Goal: Transaction & Acquisition: Book appointment/travel/reservation

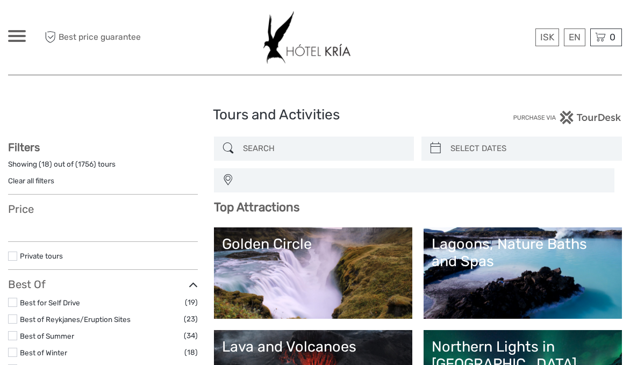
select select
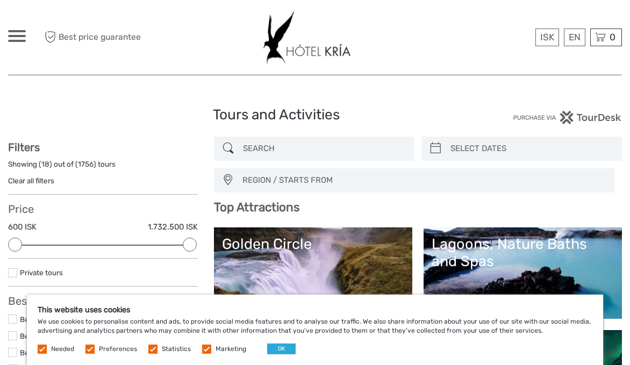
click at [300, 155] on input "search" at bounding box center [324, 148] width 170 height 19
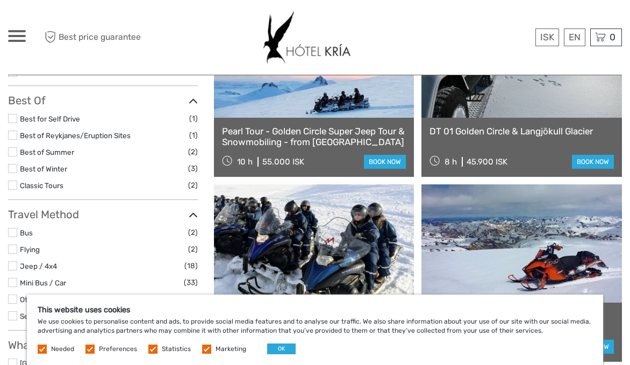
scroll to position [359, 0]
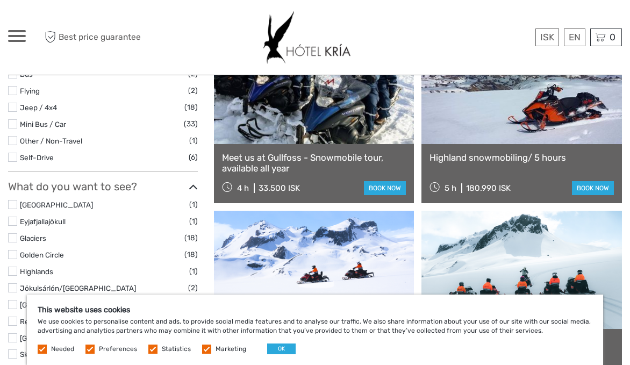
type input "snowmobiling"
click at [531, 127] on link at bounding box center [521, 85] width 201 height 118
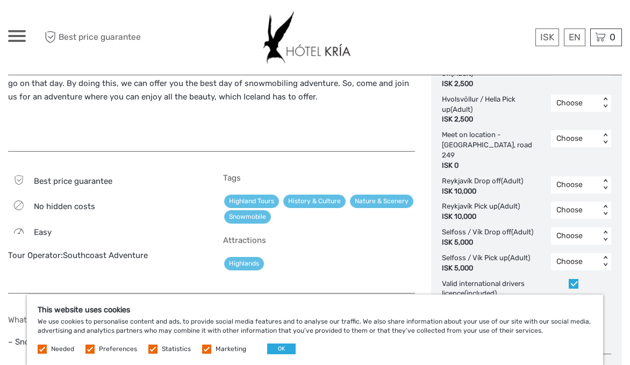
scroll to position [605, 0]
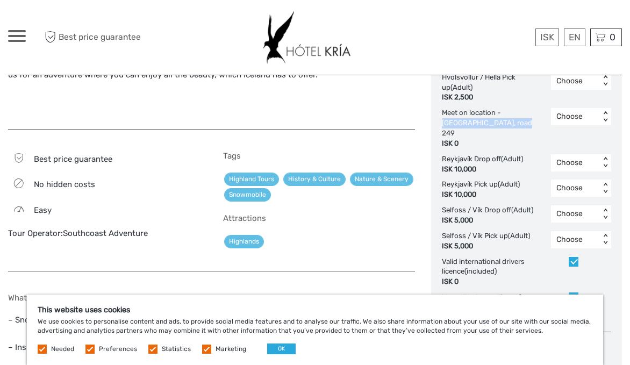
drag, startPoint x: 504, startPoint y: 124, endPoint x: 503, endPoint y: 112, distance: 11.3
click at [503, 112] on div "Meet on location - Brú Base Camp, road 249 ISK 0" at bounding box center [496, 128] width 109 height 40
click at [503, 113] on div "Meet on location - Brú Base Camp, road 249 ISK 0" at bounding box center [496, 128] width 109 height 40
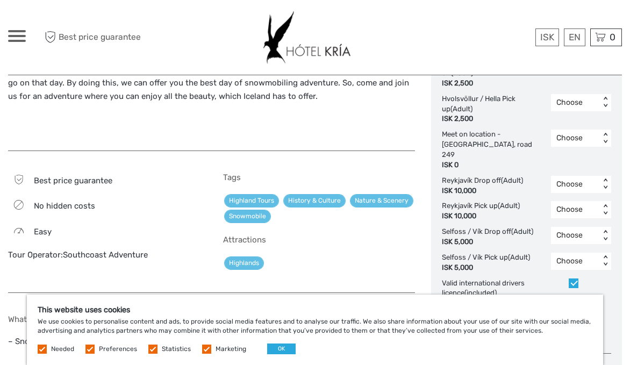
scroll to position [578, 0]
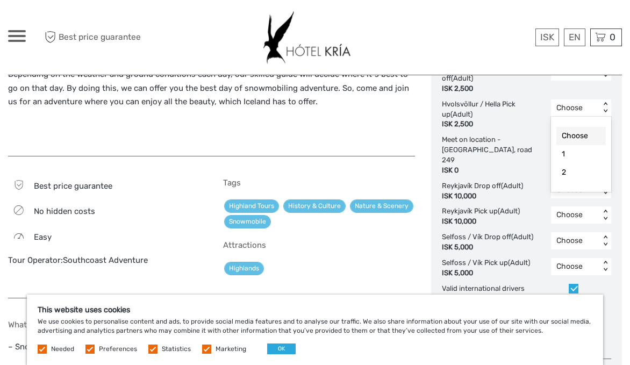
click at [578, 108] on div "Choose" at bounding box center [575, 108] width 38 height 11
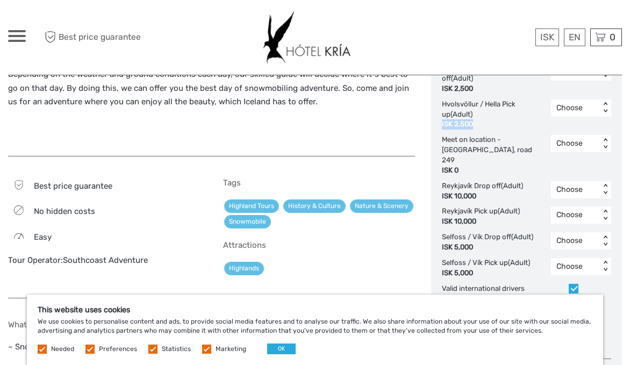
drag, startPoint x: 480, startPoint y: 124, endPoint x: 441, endPoint y: 121, distance: 39.3
click at [441, 121] on div "Choose Date of Travel Next Month November 2025 Su Mo Tu We Th Fr Sa 26 27 28 29…" at bounding box center [526, 54] width 191 height 845
copy div "ISK 2,500"
click at [406, 157] on div "Adventure seekers! Are you looking for some major excitement and want to ride w…" at bounding box center [211, 104] width 407 height 945
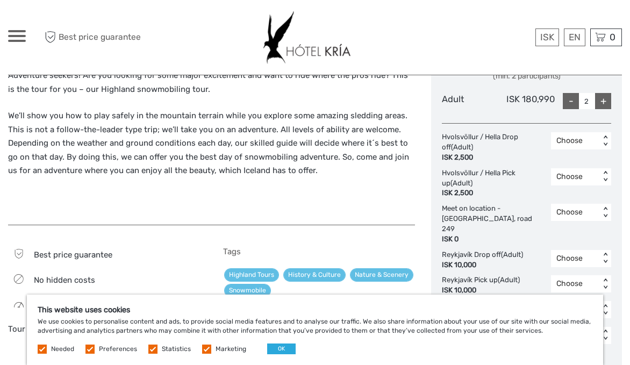
scroll to position [509, 0]
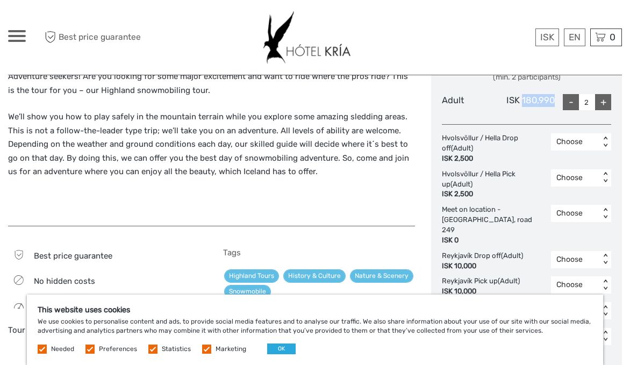
drag, startPoint x: 556, startPoint y: 98, endPoint x: 522, endPoint y: 98, distance: 33.9
click at [522, 98] on div "Adult ISK 180,990 - 2 +" at bounding box center [526, 102] width 169 height 16
copy div "180,990"
click at [379, 124] on p "We’ll show you how to play safely in the mountain terrain while you explore som…" at bounding box center [211, 144] width 407 height 69
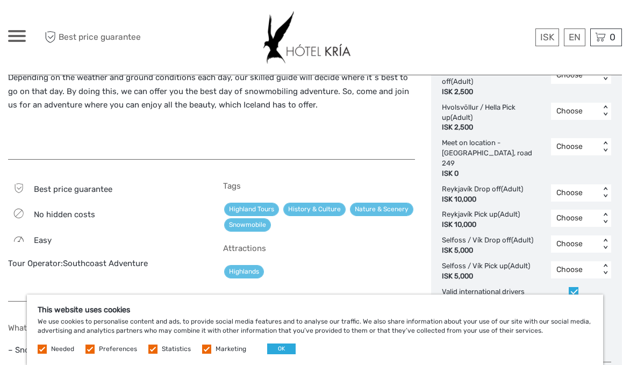
scroll to position [578, 0]
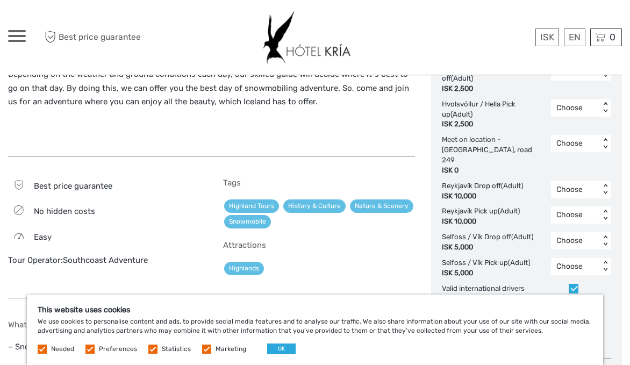
click at [434, 265] on div "Choose Date of Travel Next Month November 2025 Su Mo Tu We Th Fr Sa 26 27 28 29…" at bounding box center [526, 54] width 191 height 845
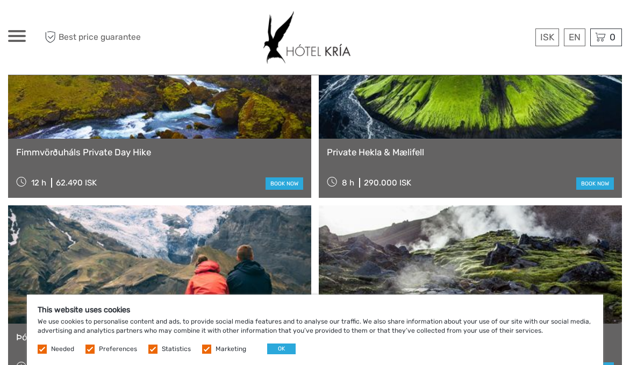
scroll to position [1138, 0]
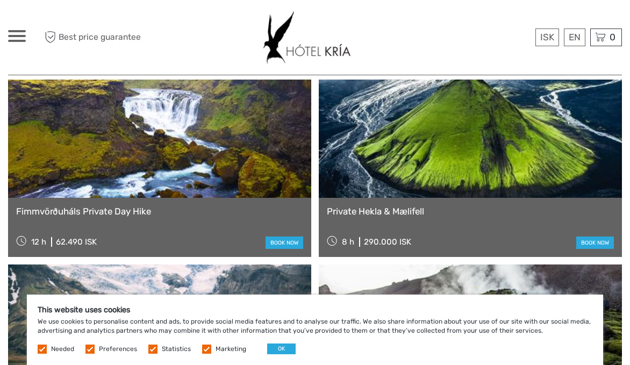
click at [280, 360] on div "This website uses cookies We use cookies to personalise content and ads, to pro…" at bounding box center [315, 330] width 576 height 70
click at [282, 349] on button "OK" at bounding box center [281, 349] width 28 height 11
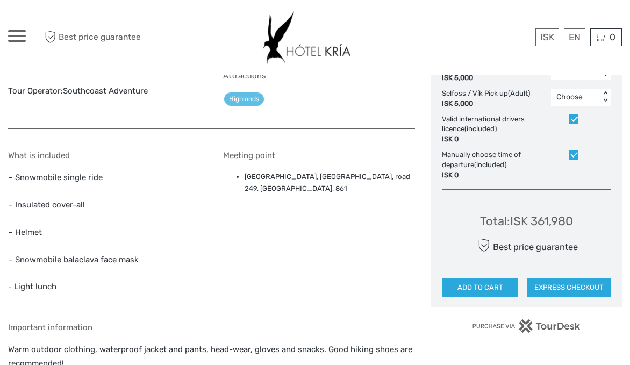
scroll to position [501, 0]
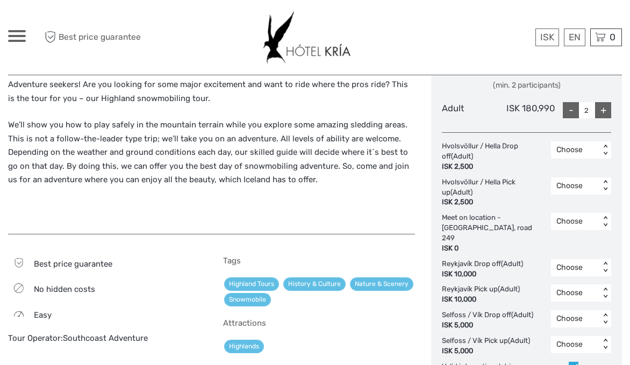
click at [605, 220] on div "< >" at bounding box center [605, 221] width 9 height 11
click at [589, 265] on div "1" at bounding box center [580, 268] width 49 height 18
click at [608, 186] on div "< >" at bounding box center [605, 185] width 9 height 11
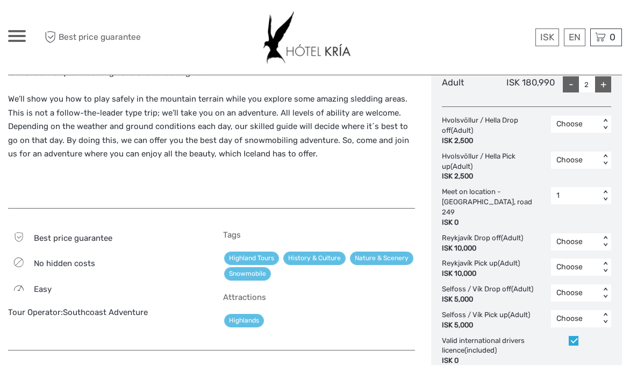
scroll to position [527, 0]
drag, startPoint x: 509, startPoint y: 265, endPoint x: 437, endPoint y: 263, distance: 72.0
click at [437, 263] on div "Choose Date of Travel Next Month November 2025 Su Mo Tu We Th Fr Sa 26 27 28 29…" at bounding box center [526, 106] width 191 height 845
copy div "ISK 10,000"
click at [504, 268] on div "ISK 10,000" at bounding box center [481, 273] width 78 height 10
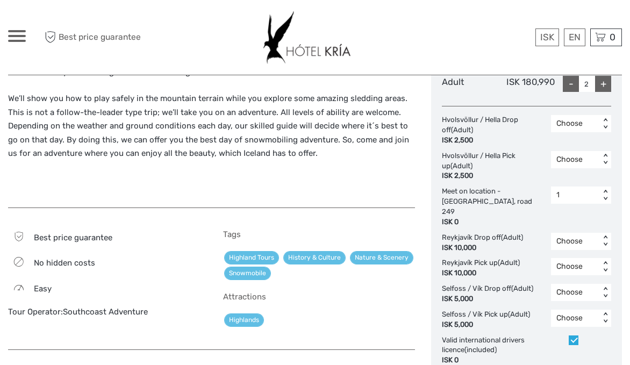
click at [436, 291] on div "Choose Date of Travel Next Month November 2025 Su Mo Tu We Th Fr Sa 26 27 28 29…" at bounding box center [526, 106] width 191 height 845
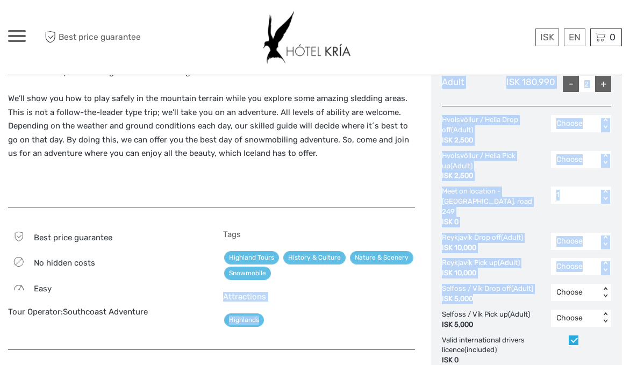
drag, startPoint x: 491, startPoint y: 291, endPoint x: 425, endPoint y: 289, distance: 66.7
click at [425, 289] on div "Adventure seekers! Are you looking for some major excitement and want to ride w…" at bounding box center [315, 162] width 614 height 956
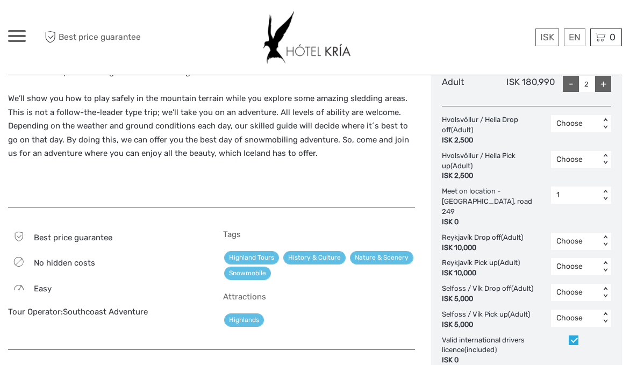
click at [469, 296] on div "Hvolsvöllur / Hella Drop off (Adult) ISK 2,500 Choose < > Hvolsvöllur / Hella P…" at bounding box center [526, 258] width 169 height 287
drag, startPoint x: 481, startPoint y: 289, endPoint x: 442, endPoint y: 286, distance: 38.3
click at [442, 294] on div "ISK 5,000" at bounding box center [487, 299] width 91 height 10
copy div "ISK 5,000"
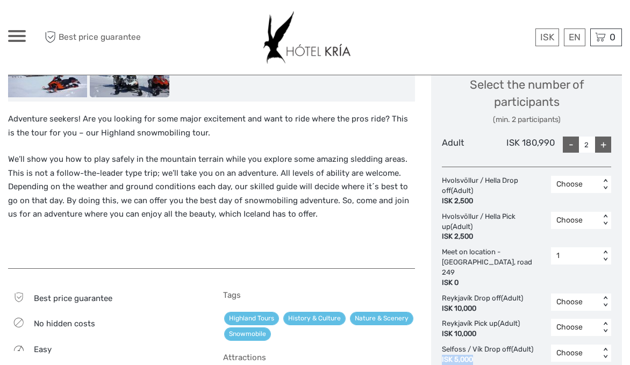
scroll to position [524, 0]
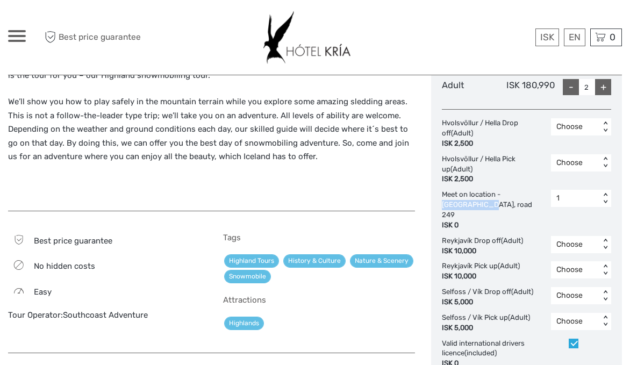
drag, startPoint x: 505, startPoint y: 194, endPoint x: 460, endPoint y: 205, distance: 46.0
click at [460, 205] on div "Meet on location - Brú Base Camp, road 249 ISK 0" at bounding box center [496, 210] width 109 height 40
copy div "Brú Base Camp"
